Goal: Information Seeking & Learning: Learn about a topic

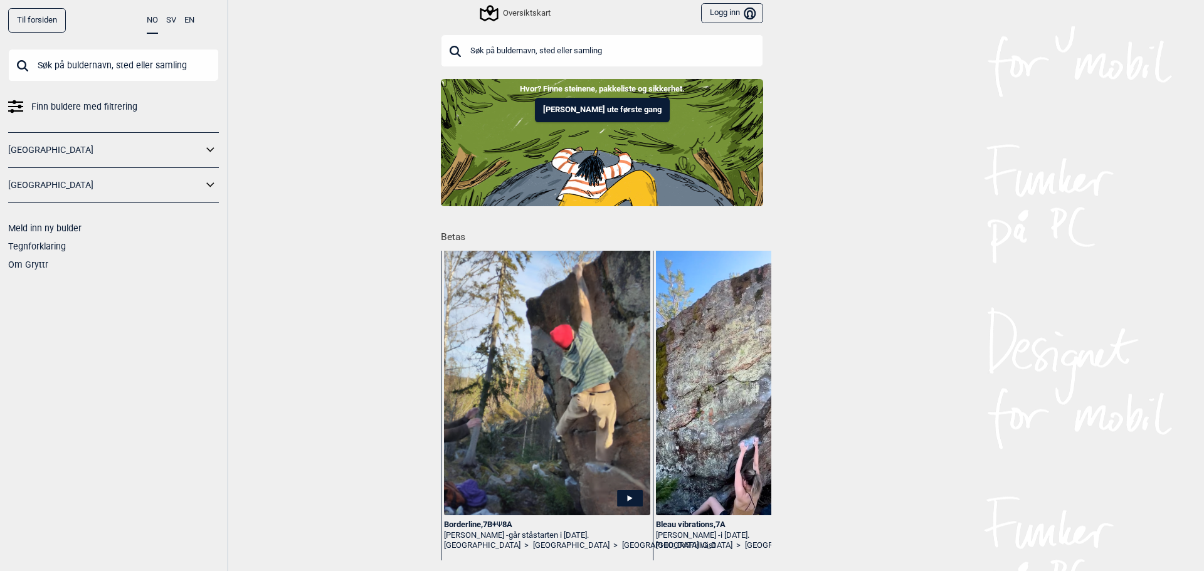
click at [551, 45] on input "text" at bounding box center [602, 50] width 322 height 33
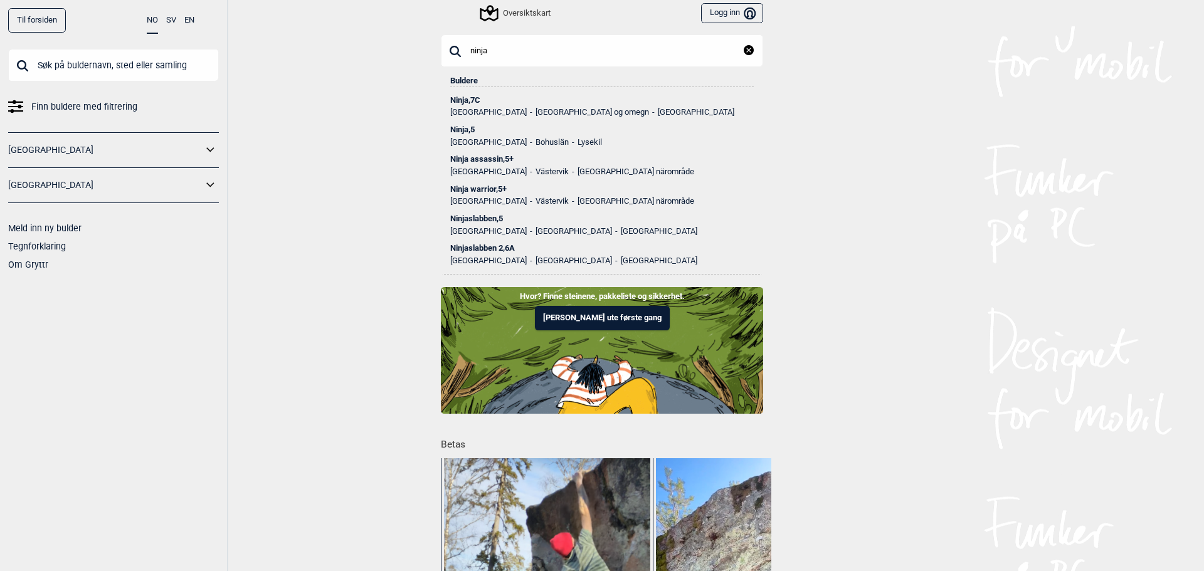
type input "ninja"
click at [468, 99] on div "Ninja , 7C" at bounding box center [601, 100] width 303 height 9
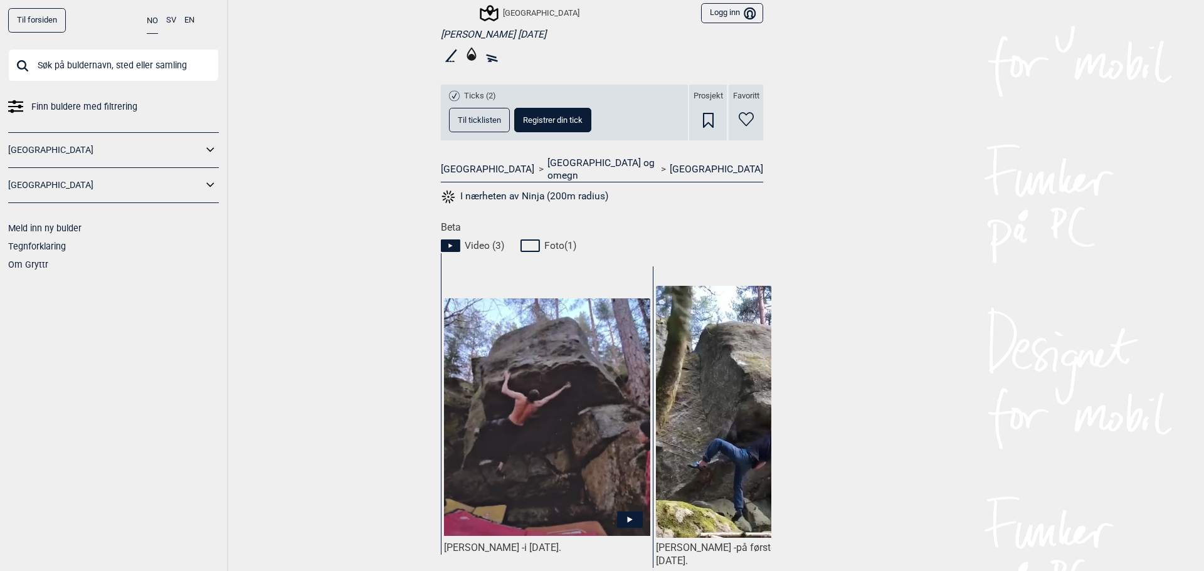
scroll to position [502, 0]
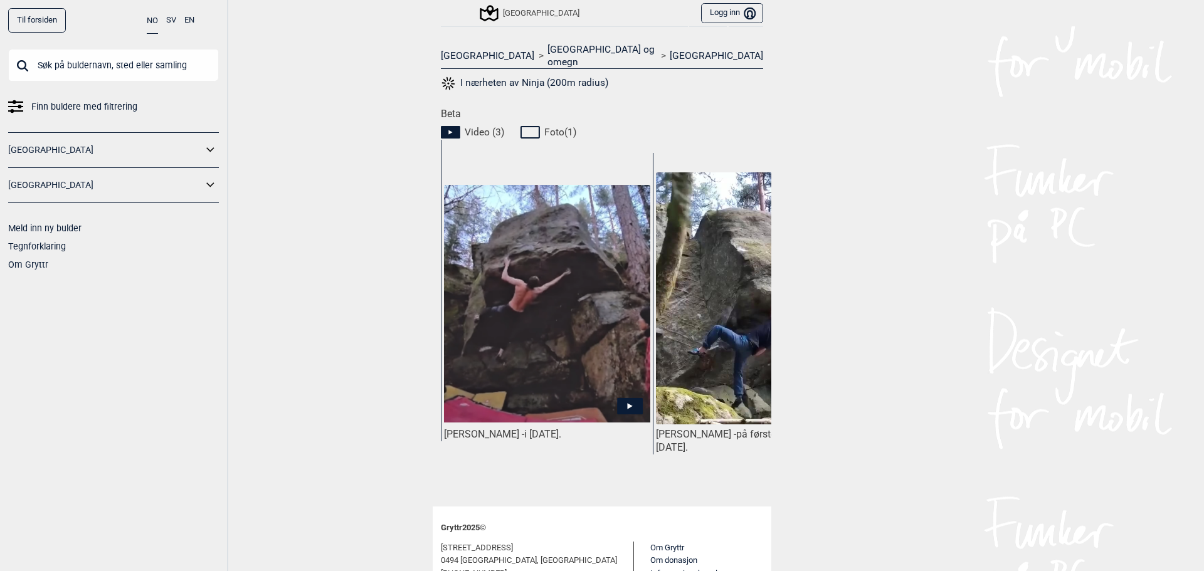
click at [635, 398] on icon at bounding box center [630, 406] width 26 height 16
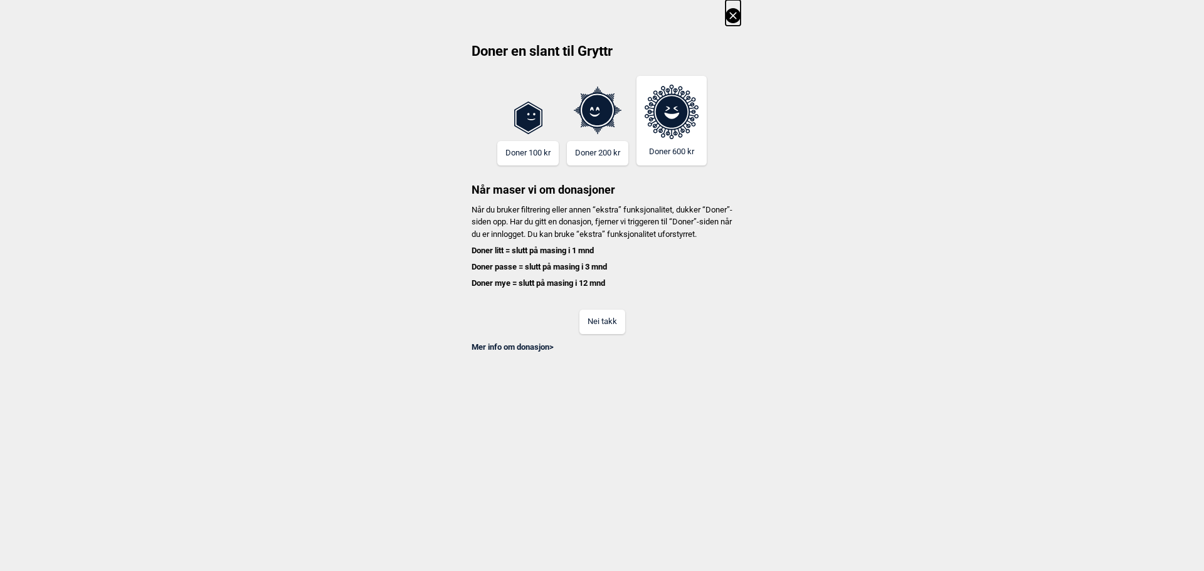
click at [593, 329] on button "Nei takk" at bounding box center [602, 322] width 46 height 24
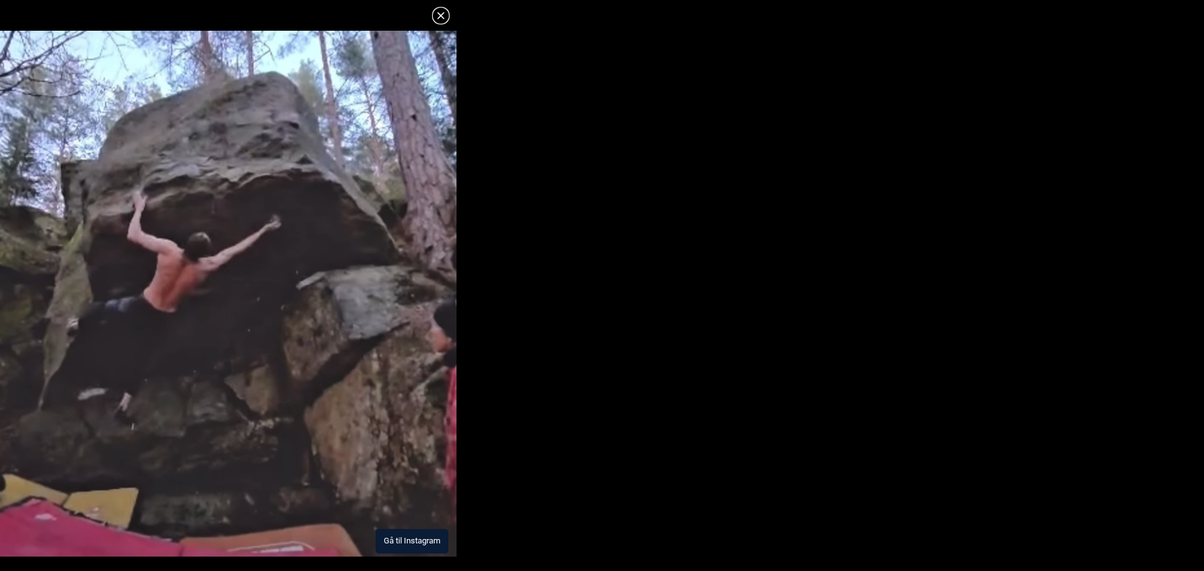
click at [399, 539] on button "Gå til Instagram" at bounding box center [412, 541] width 73 height 24
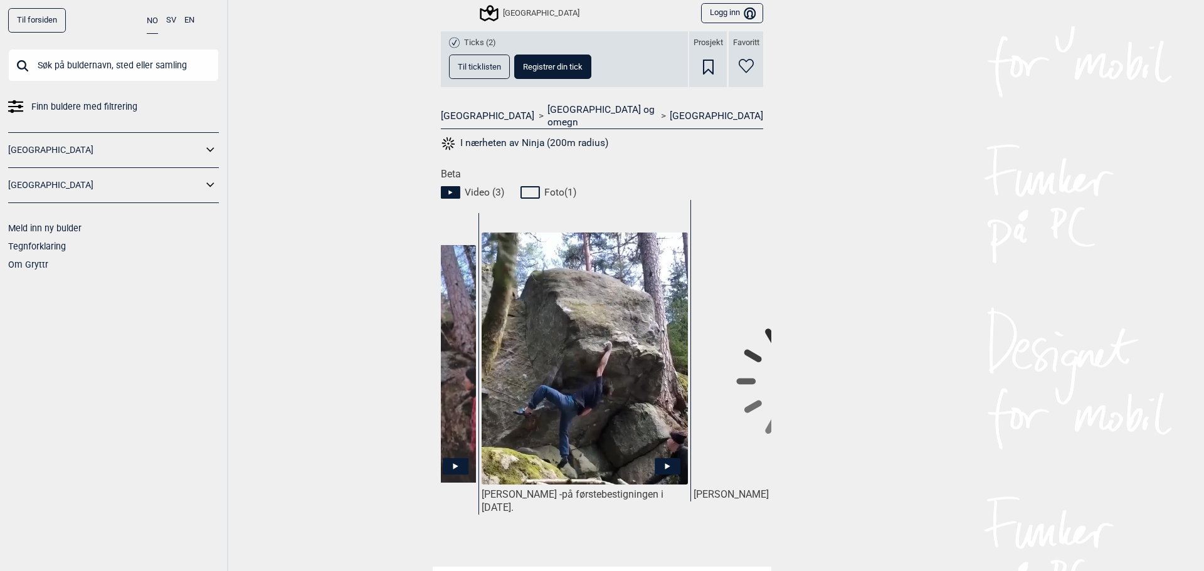
scroll to position [0, 186]
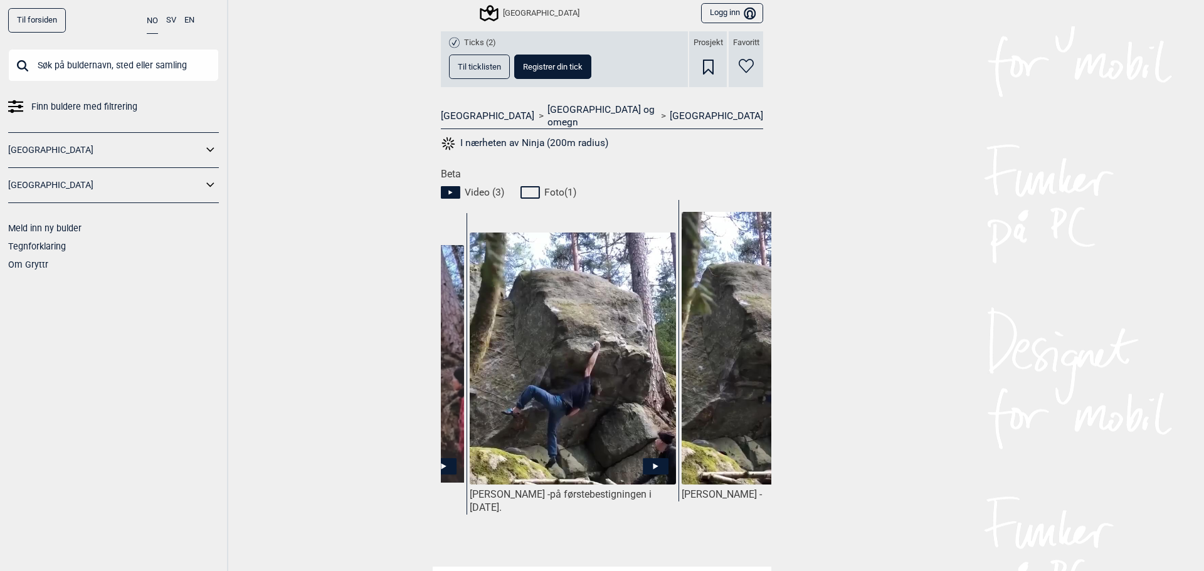
drag, startPoint x: 653, startPoint y: 453, endPoint x: 602, endPoint y: 448, distance: 51.7
click at [602, 448] on img at bounding box center [573, 359] width 206 height 253
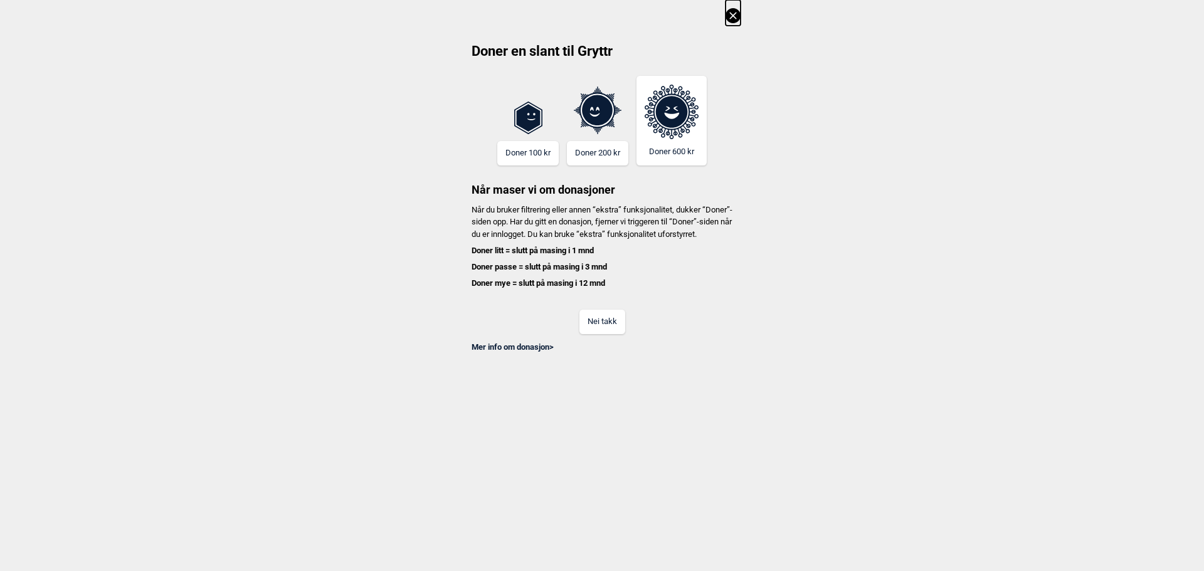
click at [599, 334] on button "Nei takk" at bounding box center [602, 322] width 46 height 24
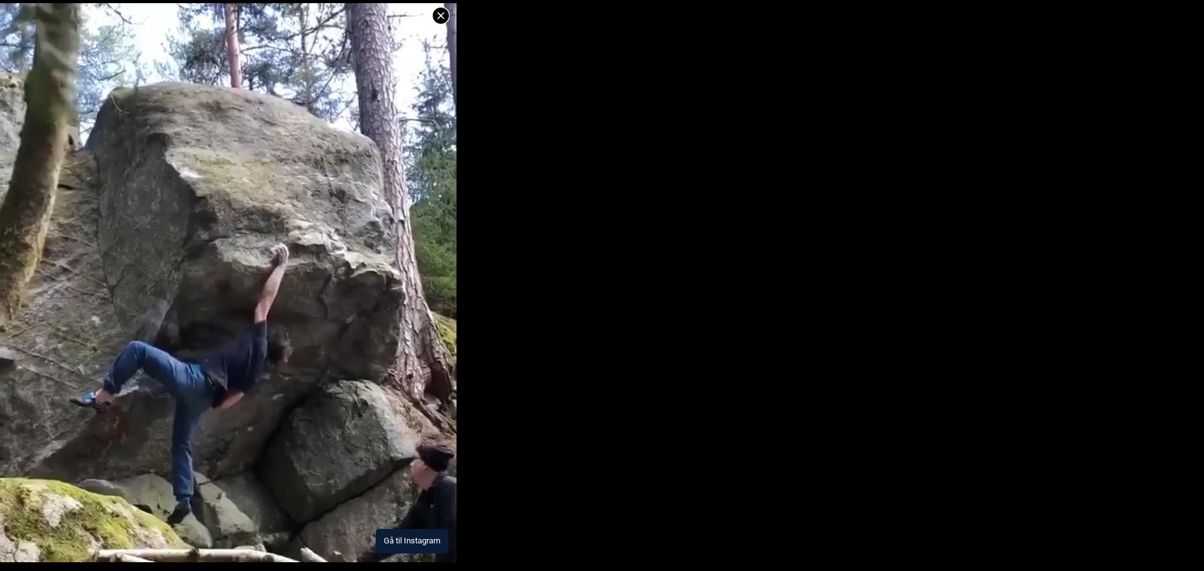
drag, startPoint x: 397, startPoint y: 537, endPoint x: 715, endPoint y: 186, distance: 474.0
click at [715, 186] on dialog "Gå til Instagram" at bounding box center [602, 285] width 1204 height 571
click at [340, 377] on img at bounding box center [228, 282] width 456 height 559
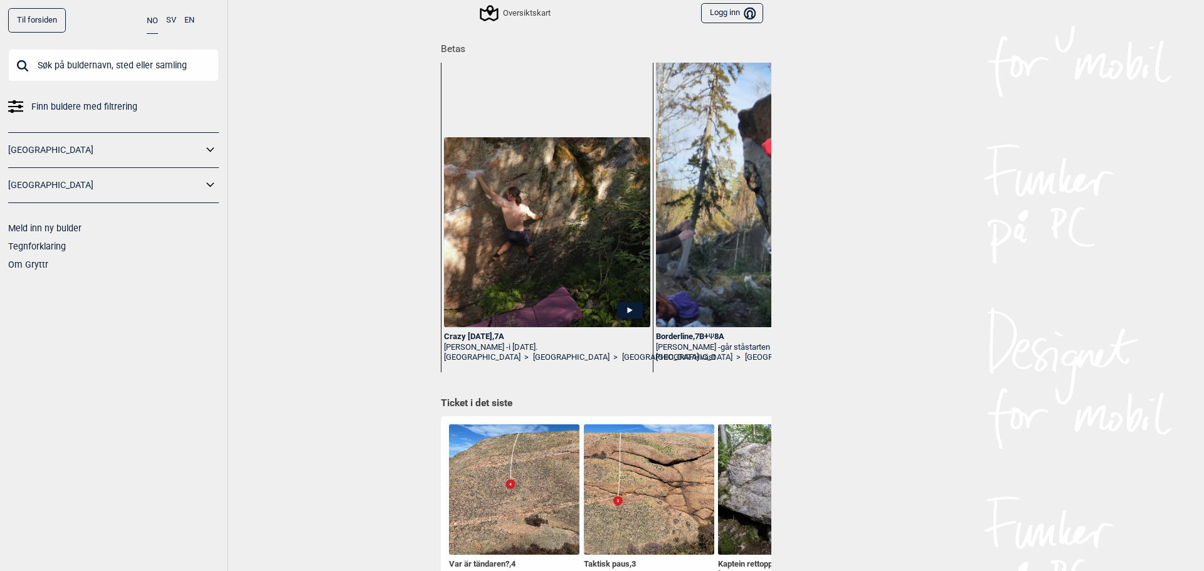
scroll to position [313, 0]
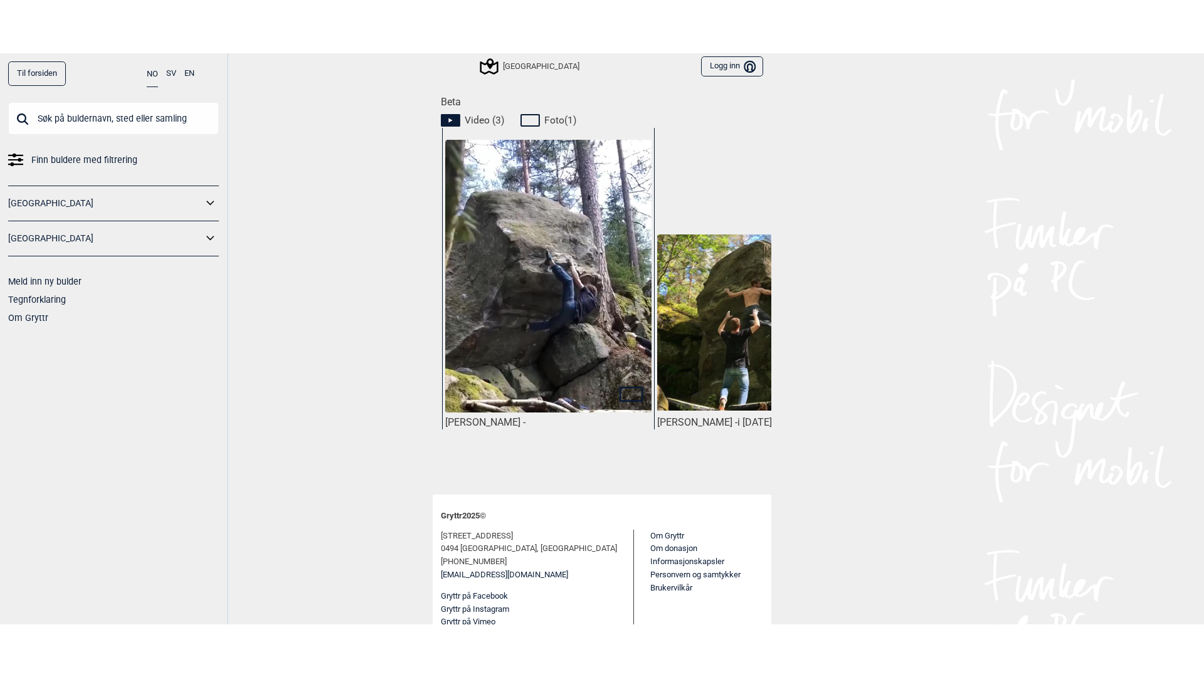
scroll to position [0, 517]
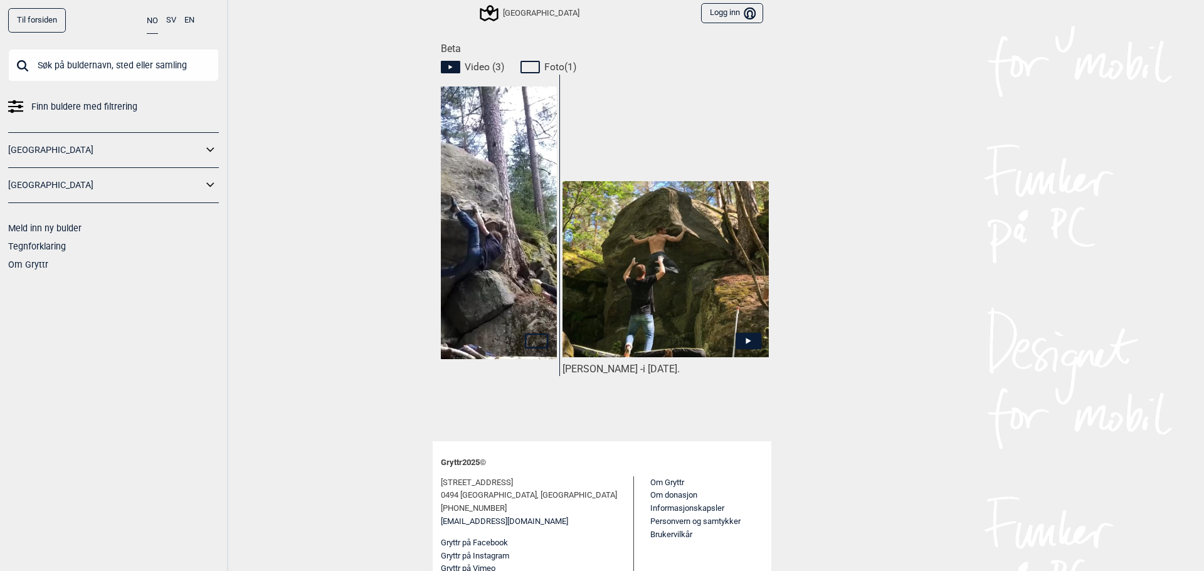
click at [741, 333] on icon at bounding box center [748, 341] width 26 height 16
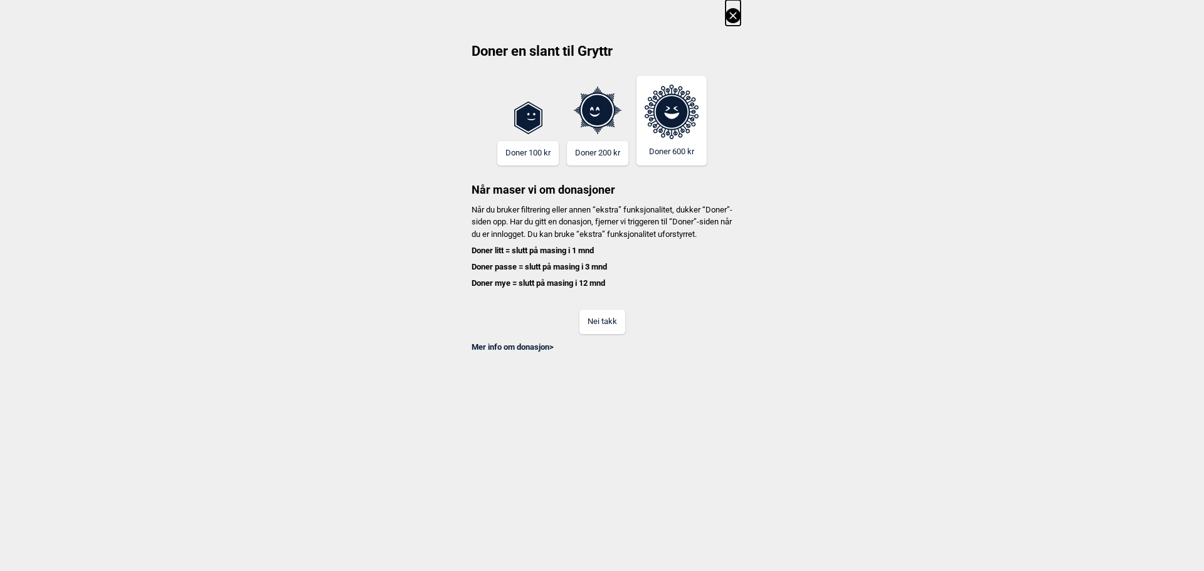
click at [604, 334] on button "Nei takk" at bounding box center [602, 322] width 46 height 24
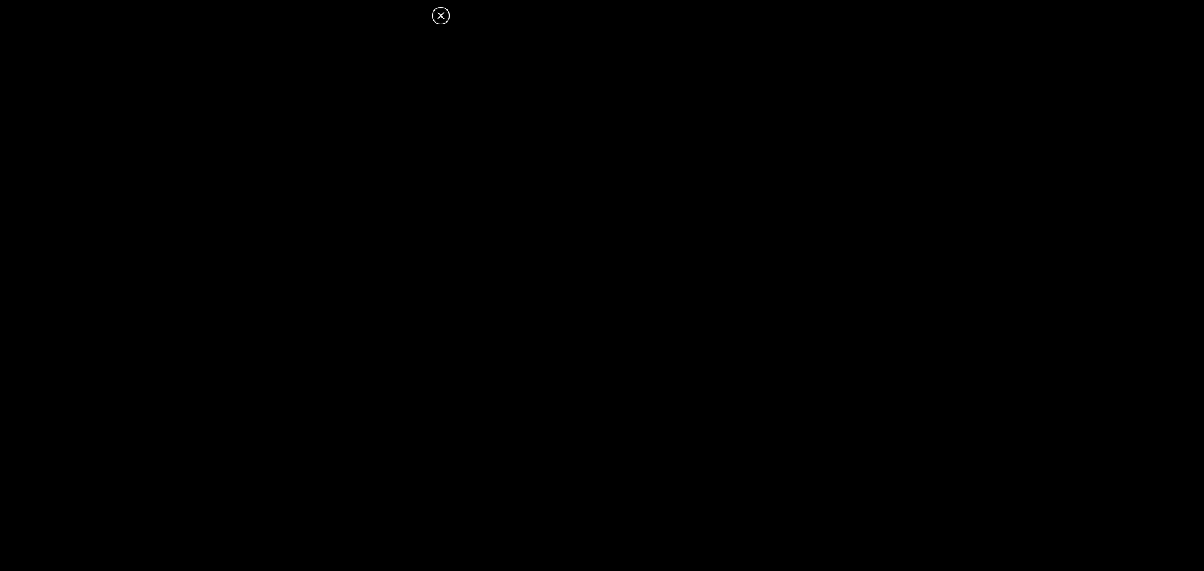
scroll to position [567, 0]
